Goal: Go to known website: Access a specific website the user already knows

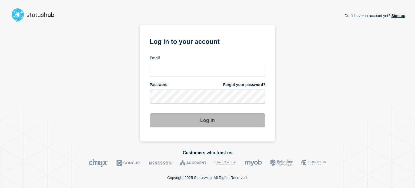
click at [165, 57] on div "Email" at bounding box center [208, 65] width 116 height 21
drag, startPoint x: 170, startPoint y: 60, endPoint x: 172, endPoint y: 62, distance: 3.3
click at [170, 63] on input "email input" at bounding box center [208, 70] width 116 height 14
type input "[PERSON_NAME][EMAIL_ADDRESS][PERSON_NAME][DOMAIN_NAME]"
